Goal: Navigation & Orientation: Find specific page/section

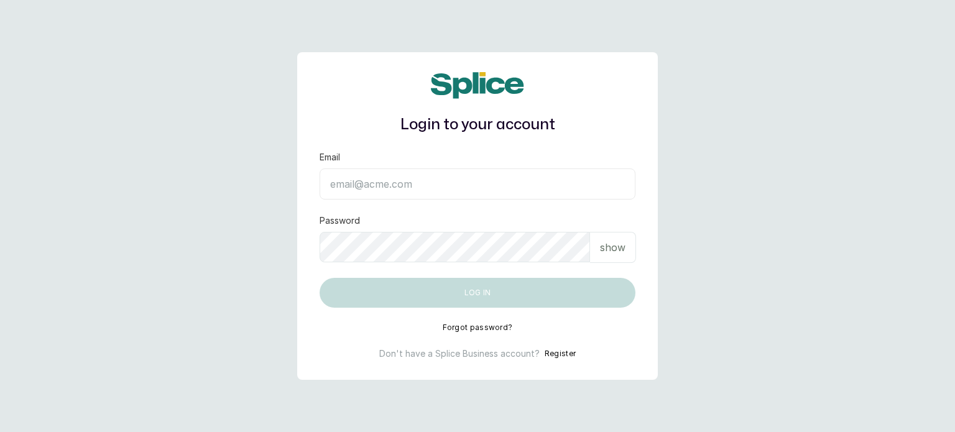
type input "[EMAIL_ADDRESS][DOMAIN_NAME]"
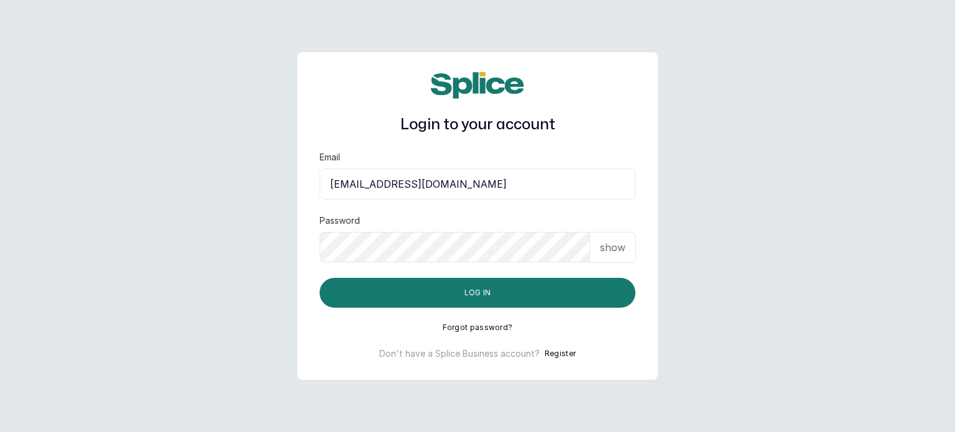
click at [614, 250] on p "show" at bounding box center [612, 247] width 25 height 15
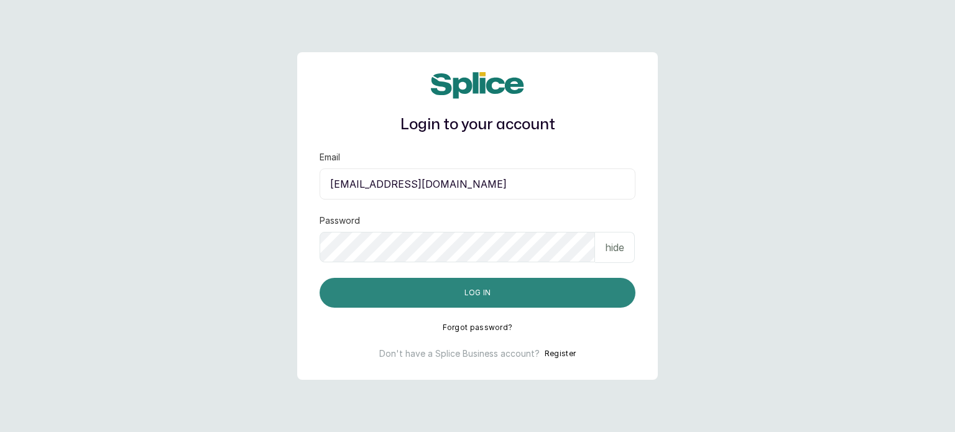
click at [562, 290] on button "Log in" at bounding box center [477, 293] width 316 height 30
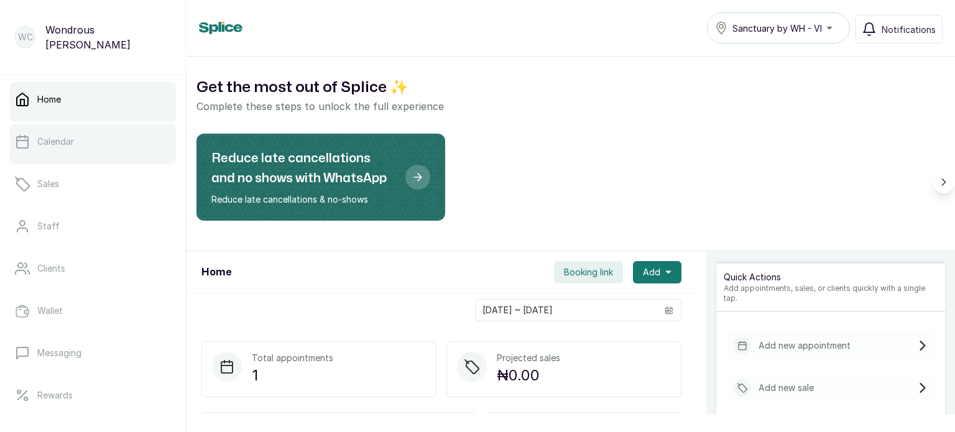
click at [63, 135] on p "Calendar" at bounding box center [55, 141] width 37 height 12
